Goal: Find specific page/section: Find specific page/section

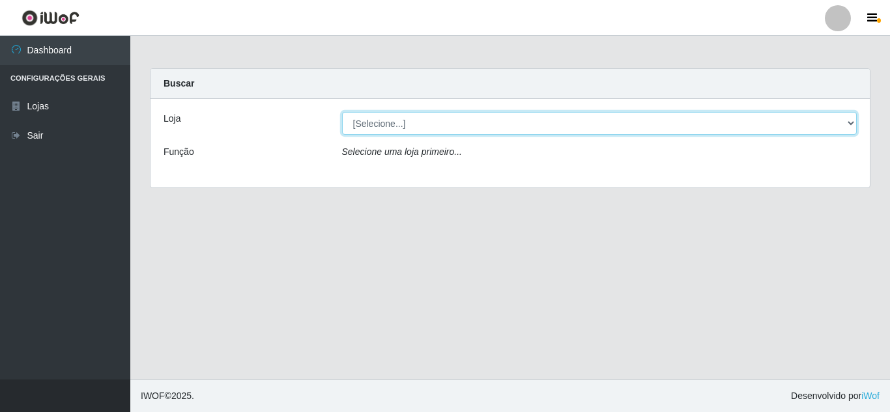
click at [783, 132] on select "[Selecione...] Queiroz Atacadão - [GEOGRAPHIC_DATA]" at bounding box center [599, 123] width 515 height 23
select select "225"
click at [342, 112] on select "[Selecione...] Queiroz Atacadão - [GEOGRAPHIC_DATA]" at bounding box center [599, 123] width 515 height 23
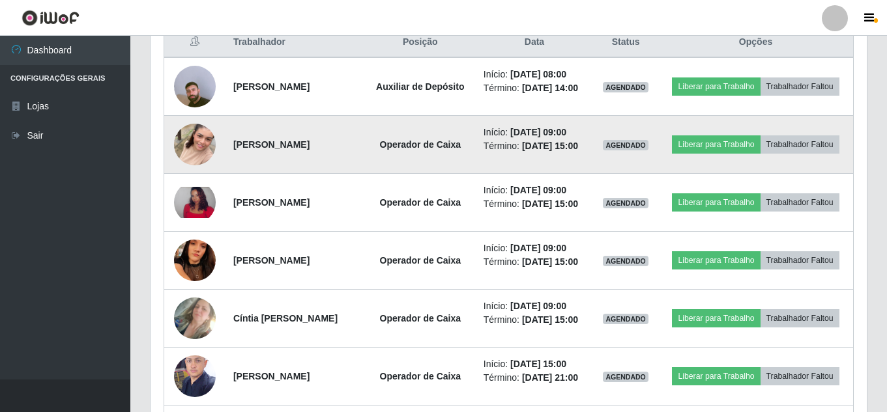
scroll to position [507, 0]
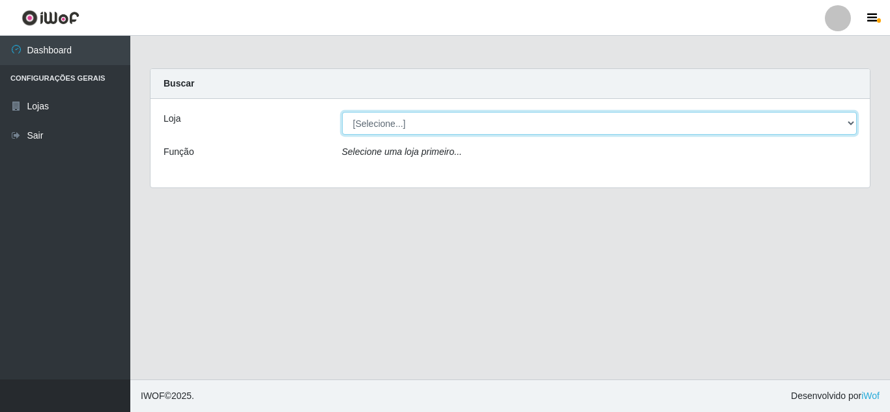
click at [653, 130] on select "[Selecione...] Queiroz Atacadão - [GEOGRAPHIC_DATA]" at bounding box center [599, 123] width 515 height 23
select select "225"
click at [342, 112] on select "[Selecione...] Queiroz Atacadão - [GEOGRAPHIC_DATA]" at bounding box center [599, 123] width 515 height 23
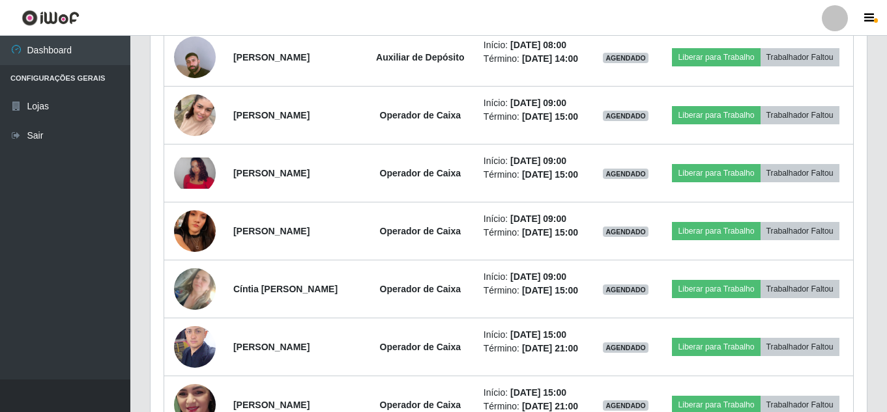
scroll to position [551, 0]
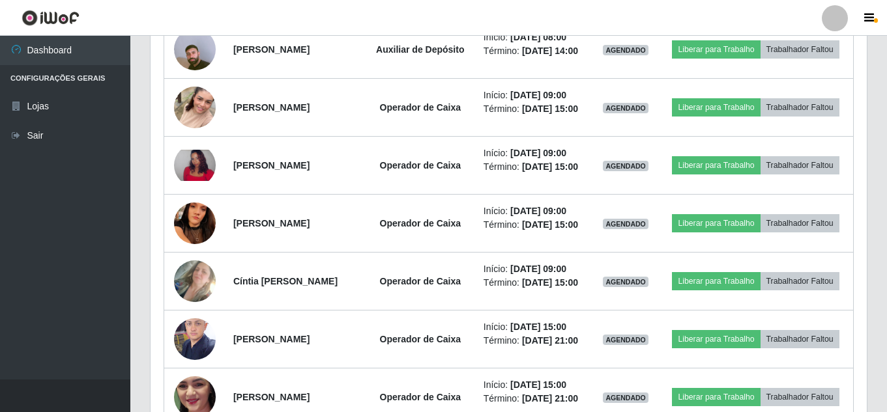
drag, startPoint x: 882, startPoint y: 177, endPoint x: 889, endPoint y: 194, distance: 18.4
click at [887, 194] on html "Perfil Alterar Senha Sair Dashboard Configurações Gerais Lojas Sair Carregando.…" at bounding box center [443, 113] width 887 height 1329
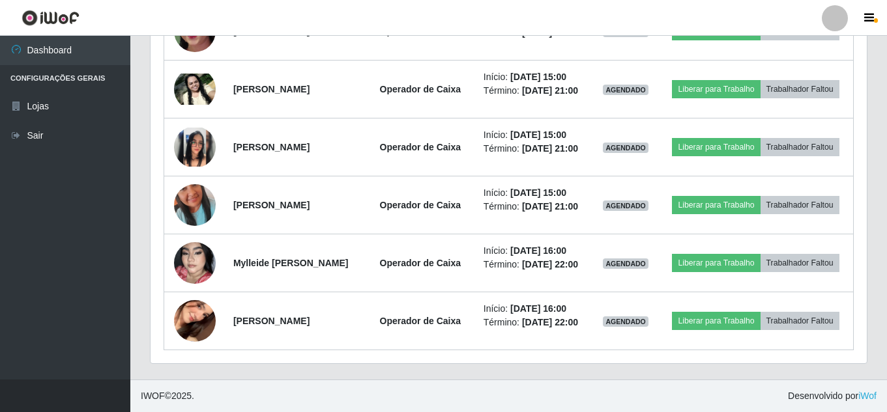
scroll to position [1034, 0]
